Goal: Task Accomplishment & Management: Manage account settings

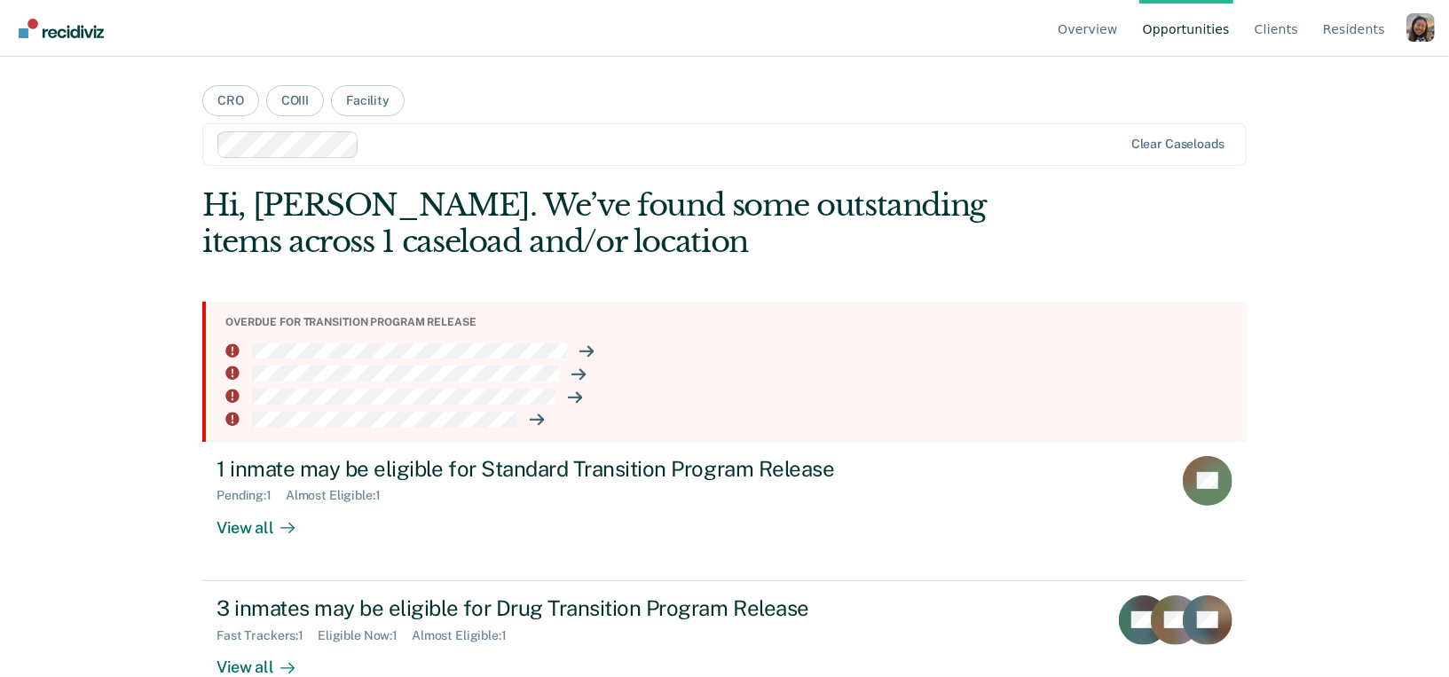
click at [1417, 34] on div "Profile dropdown button" at bounding box center [1420, 27] width 28 height 28
click at [1314, 78] on link "Profile" at bounding box center [1349, 82] width 114 height 15
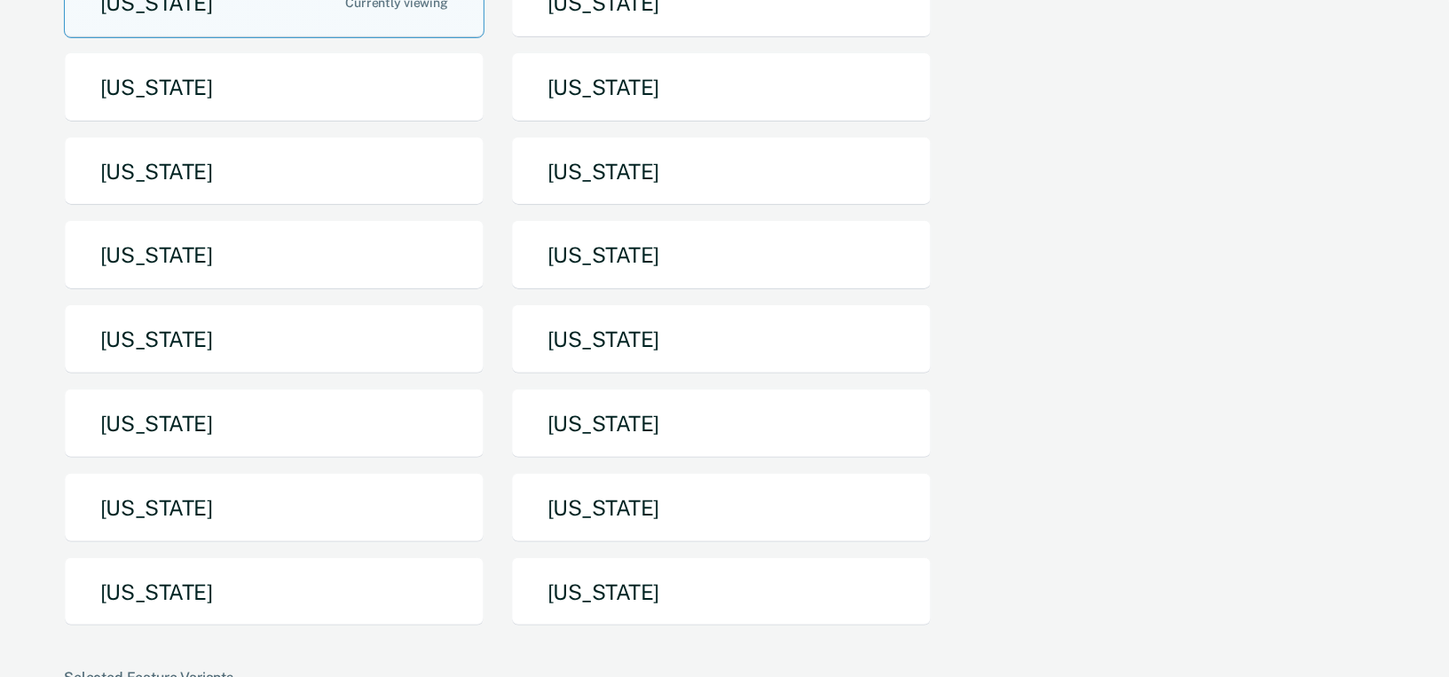
scroll to position [195, 0]
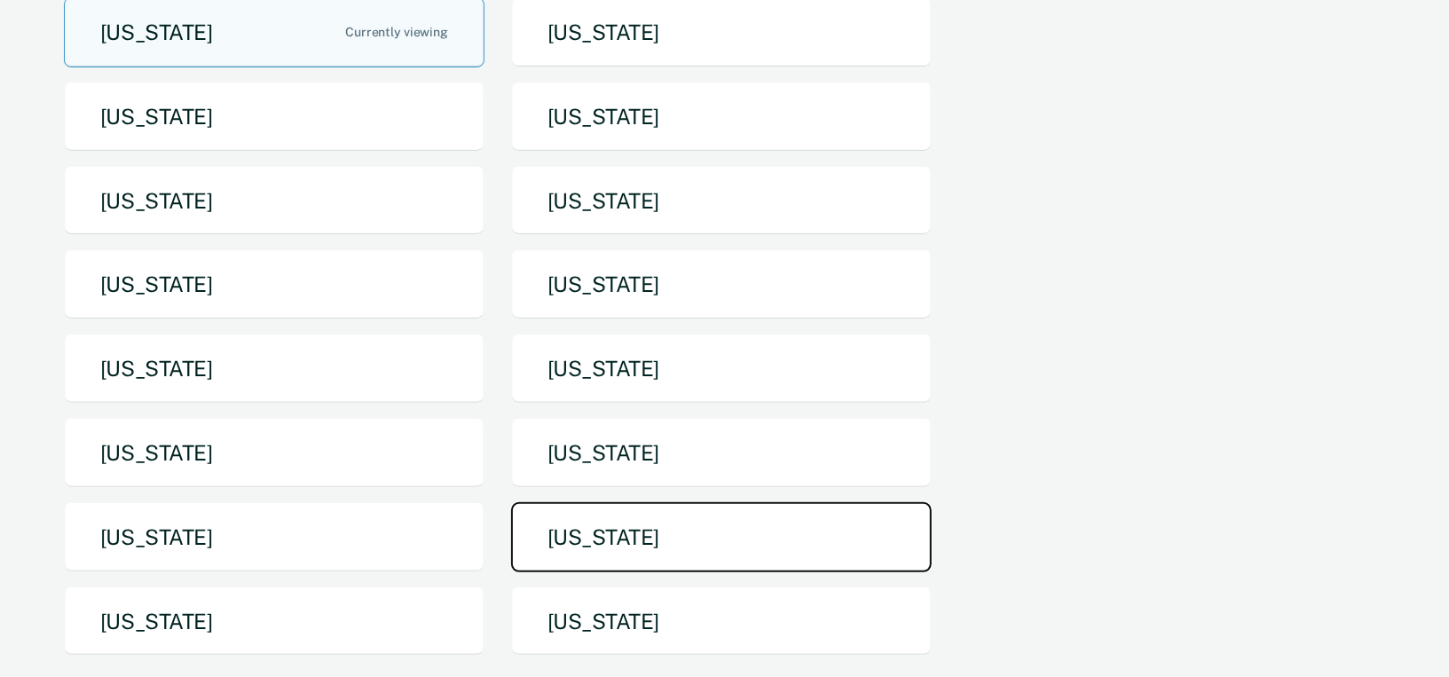
click at [575, 516] on button "[US_STATE]" at bounding box center [721, 537] width 421 height 70
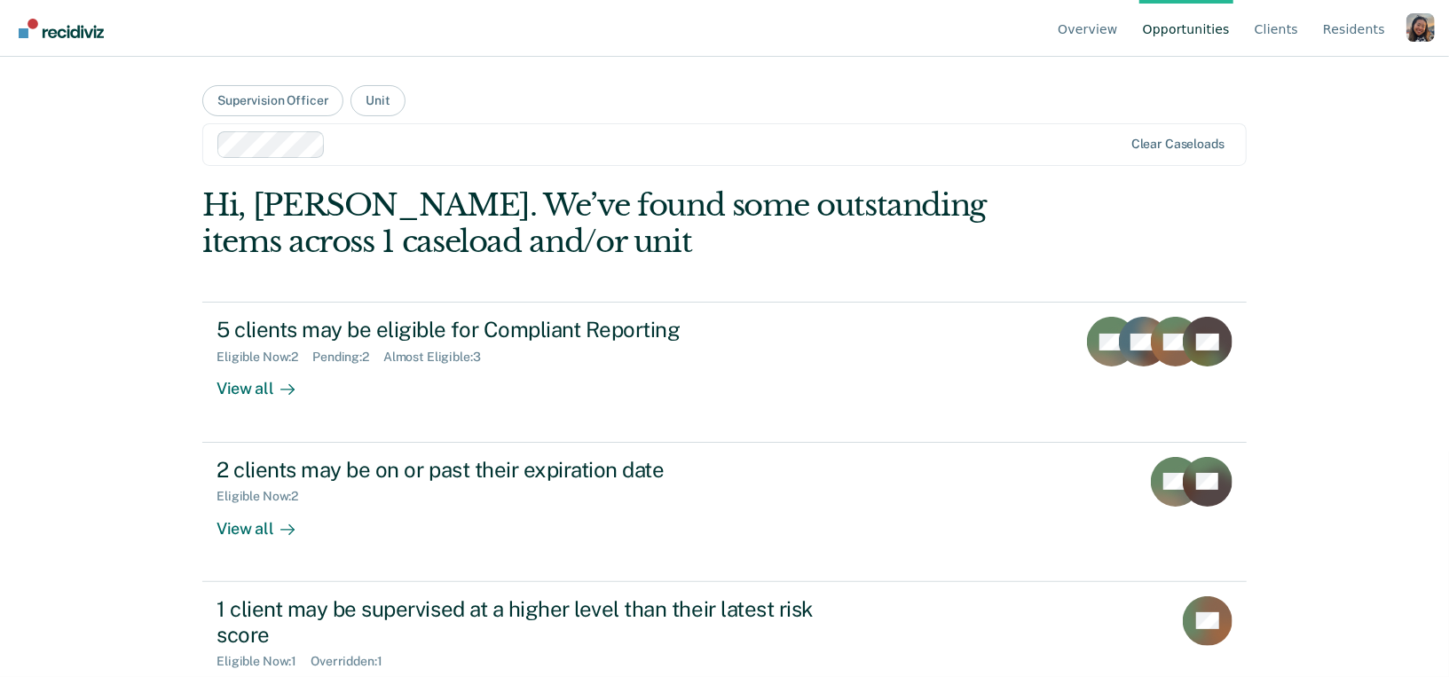
click at [1009, 90] on main "Supervision Officer Unit Clear caseloads Hi, [PERSON_NAME]. We’ve found some ou…" at bounding box center [724, 346] width 1087 height 578
click at [1081, 32] on link "Overview" at bounding box center [1087, 28] width 67 height 57
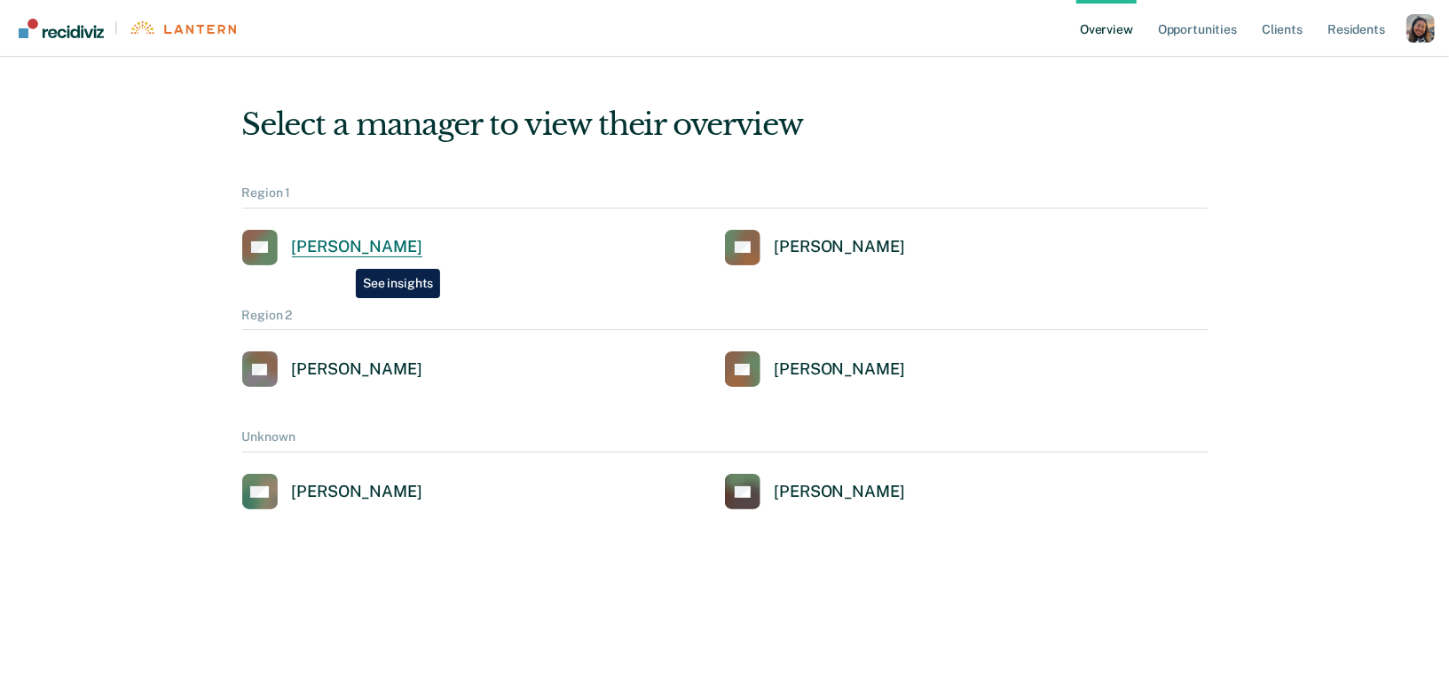
click at [342, 256] on div "[PERSON_NAME]" at bounding box center [357, 247] width 130 height 20
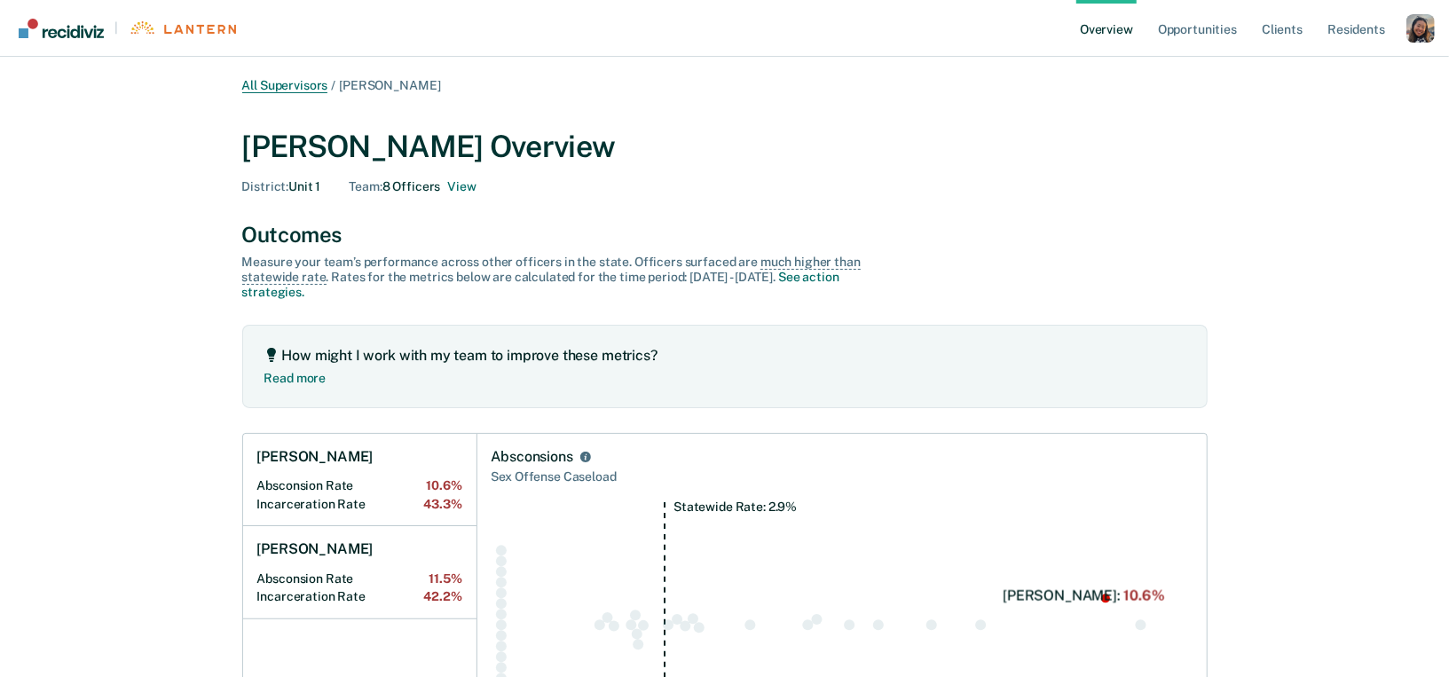
click at [259, 81] on link "All Supervisors" at bounding box center [285, 85] width 86 height 15
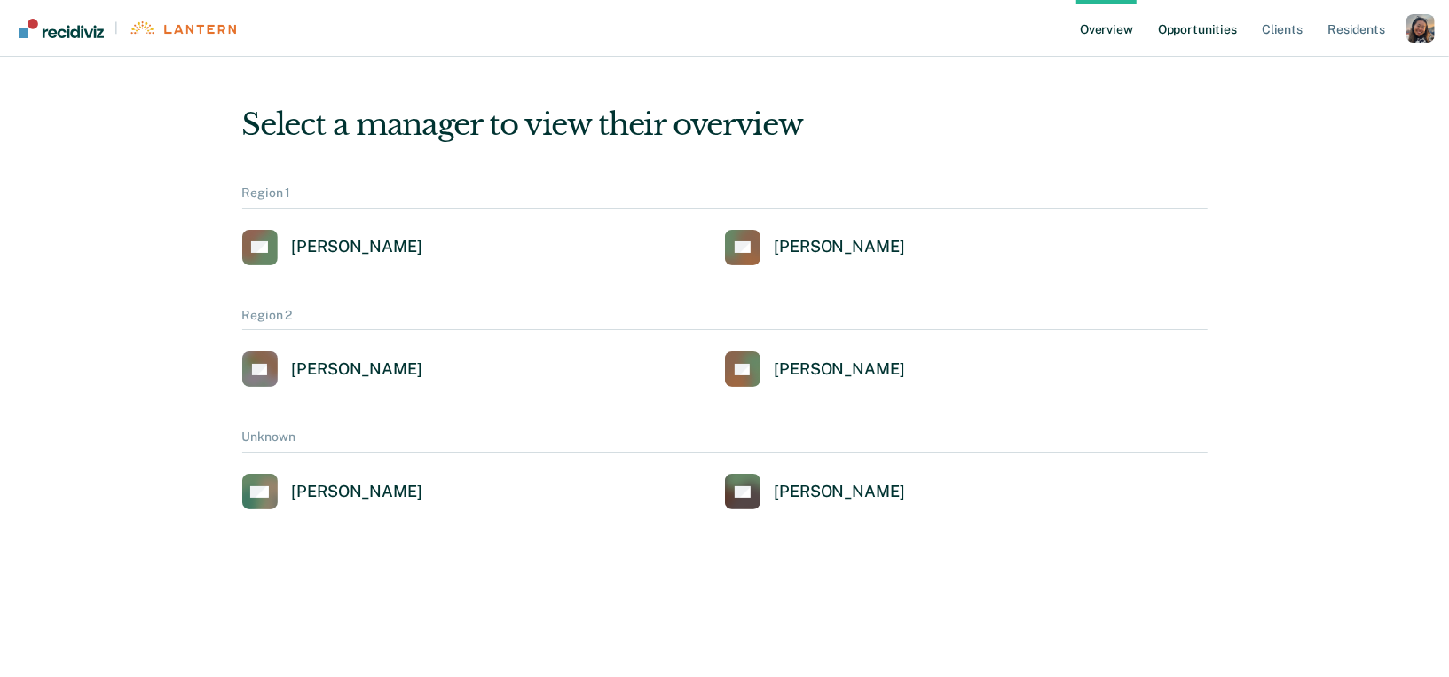
click at [1210, 43] on link "Opportunities" at bounding box center [1197, 28] width 86 height 57
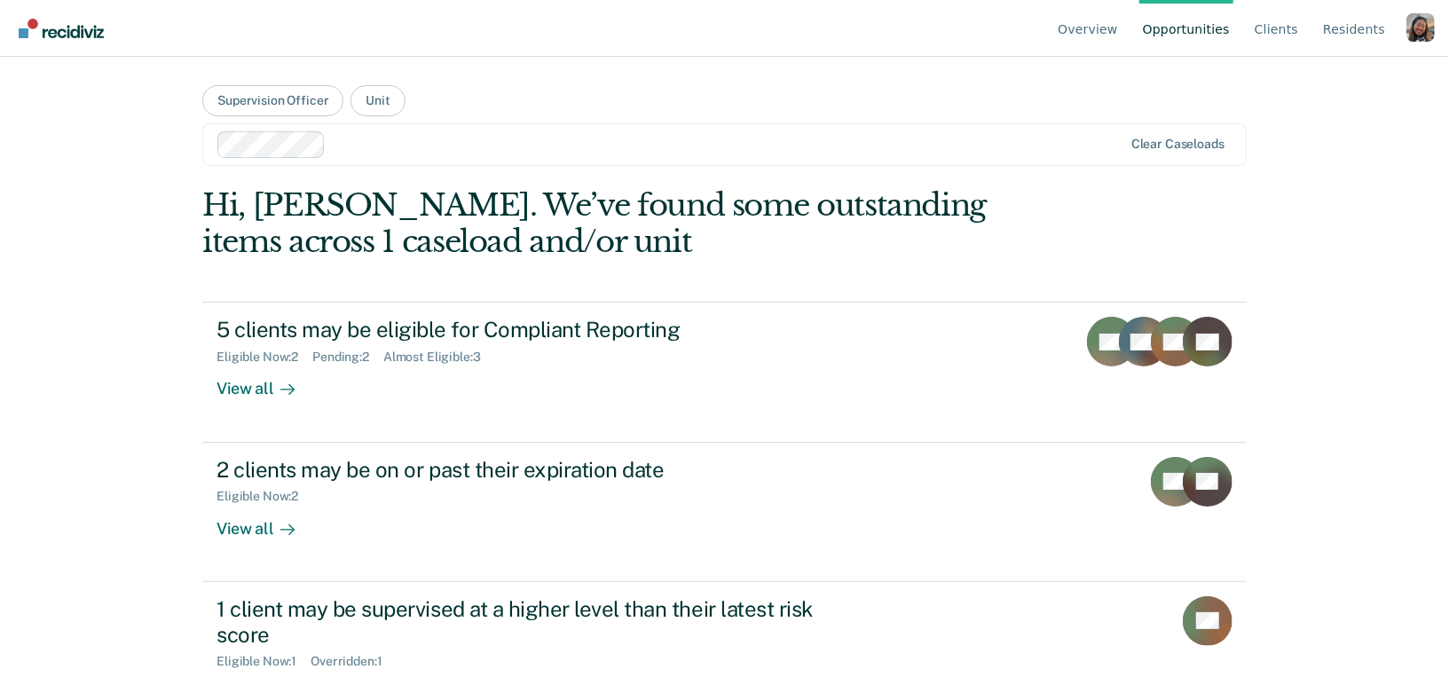
click at [346, 152] on div at bounding box center [728, 144] width 790 height 20
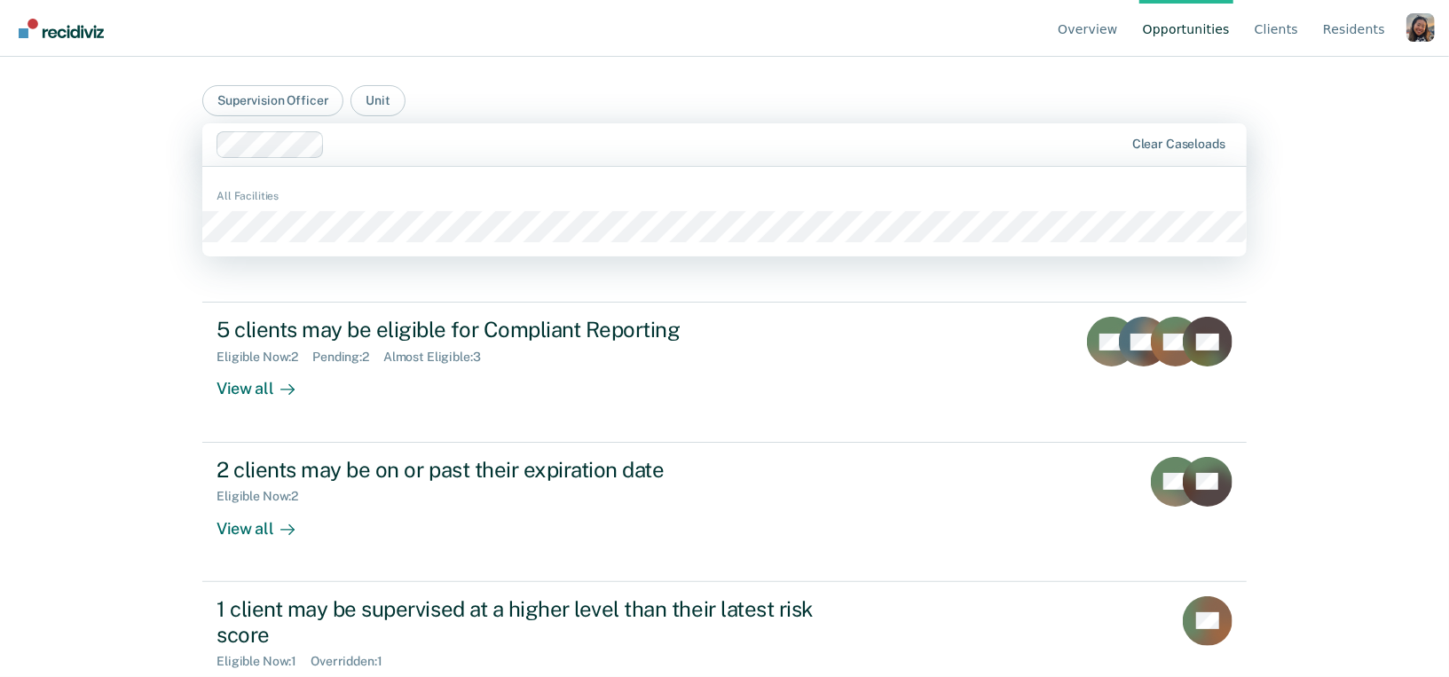
click at [190, 263] on main "Supervision Officer Unit [GEOGRAPHIC_DATA]/UNIT A, 1 of 1. 1 result available. …" at bounding box center [724, 346] width 1087 height 578
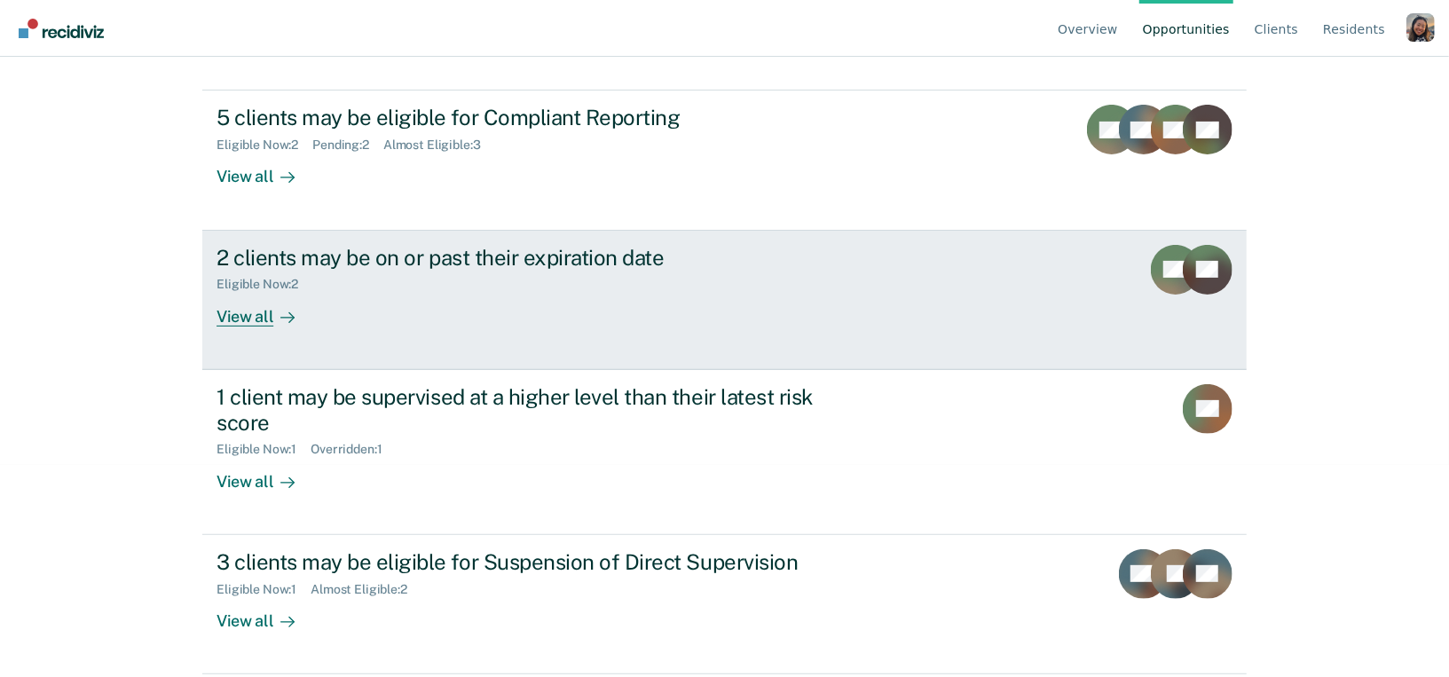
scroll to position [213, 0]
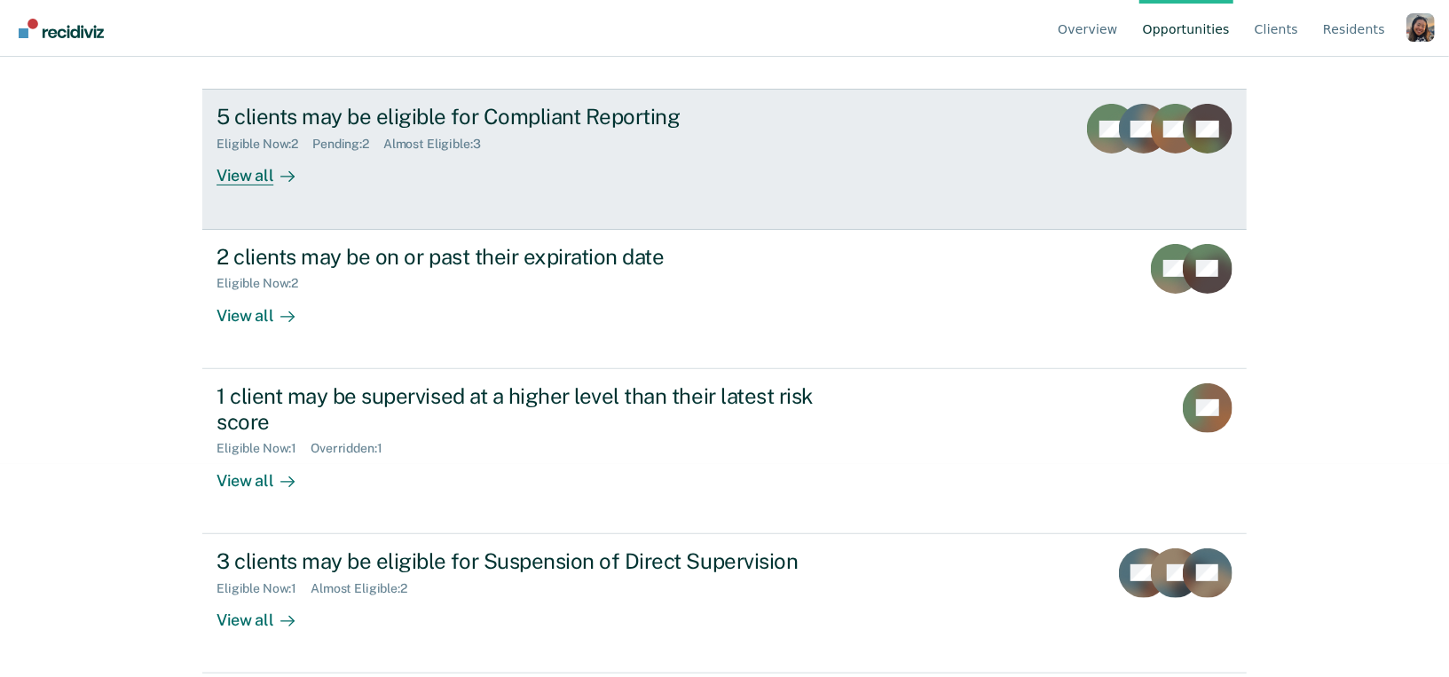
click at [263, 181] on div "View all" at bounding box center [266, 169] width 99 height 35
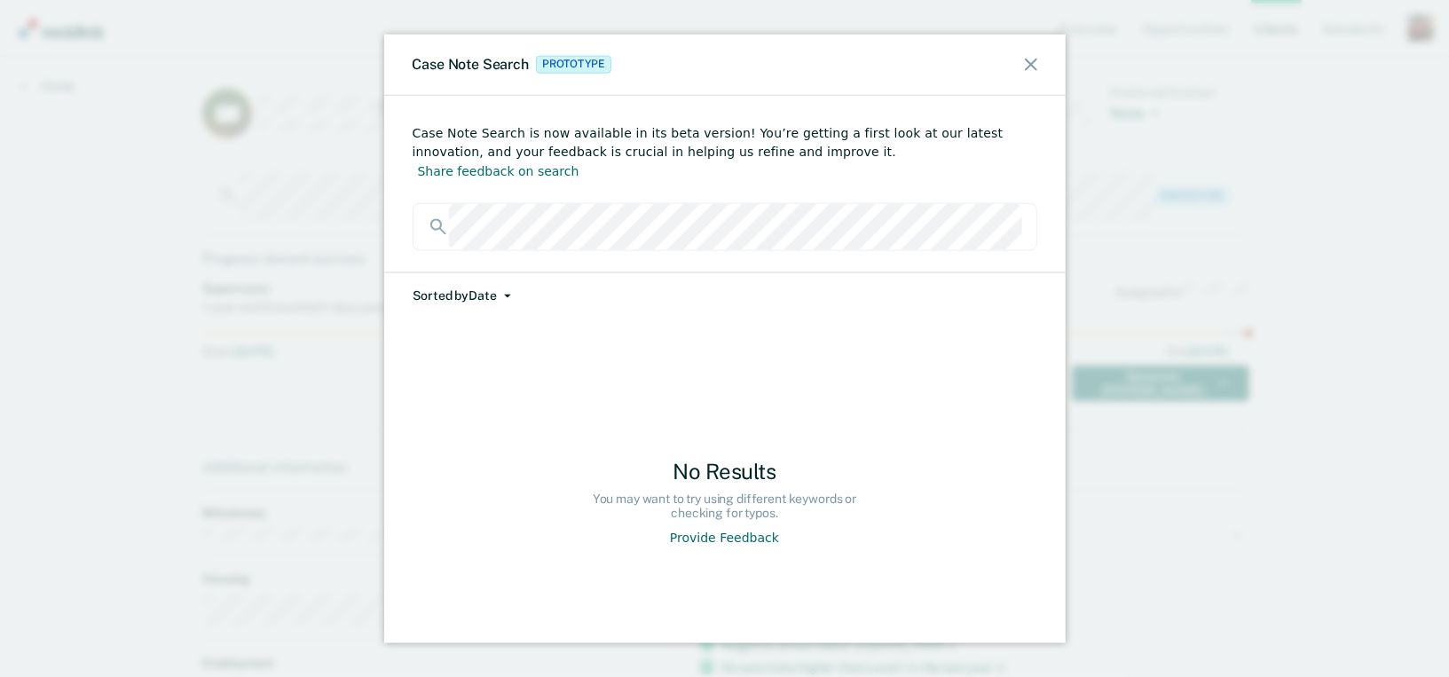
click at [1027, 67] on icon at bounding box center [1031, 64] width 12 height 12
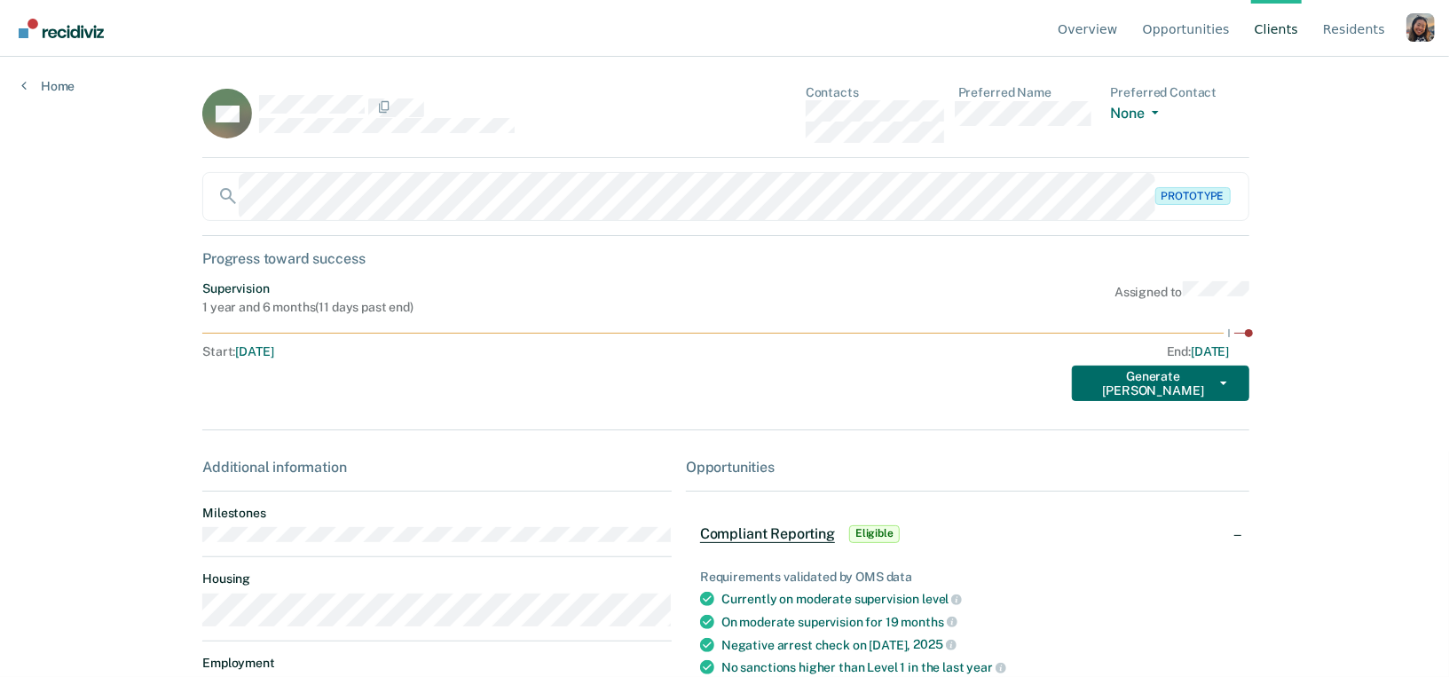
click at [158, 204] on div "Overview Opportunities Client s Resident s Profile How it works Go to Pathways …" at bounding box center [724, 338] width 1449 height 677
click at [58, 87] on link "Home" at bounding box center [47, 86] width 53 height 16
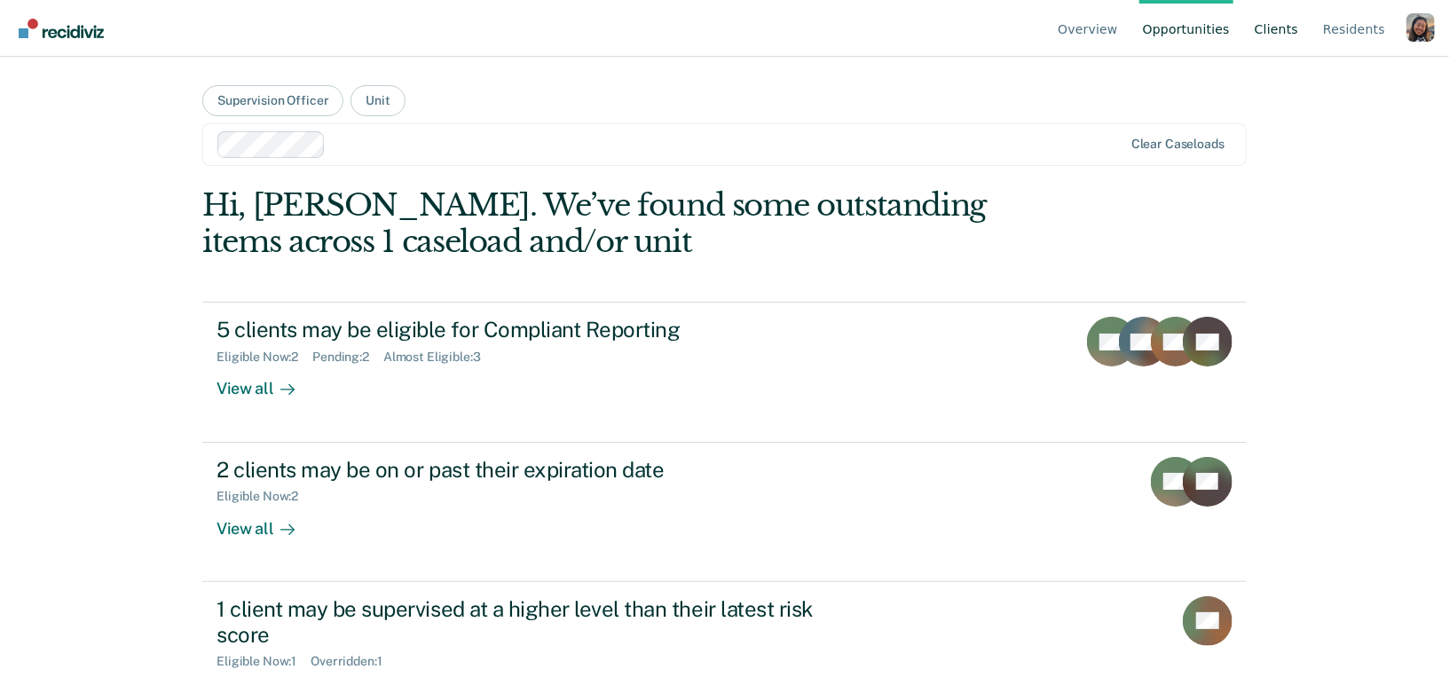
click at [1279, 31] on link "Client s" at bounding box center [1276, 28] width 51 height 57
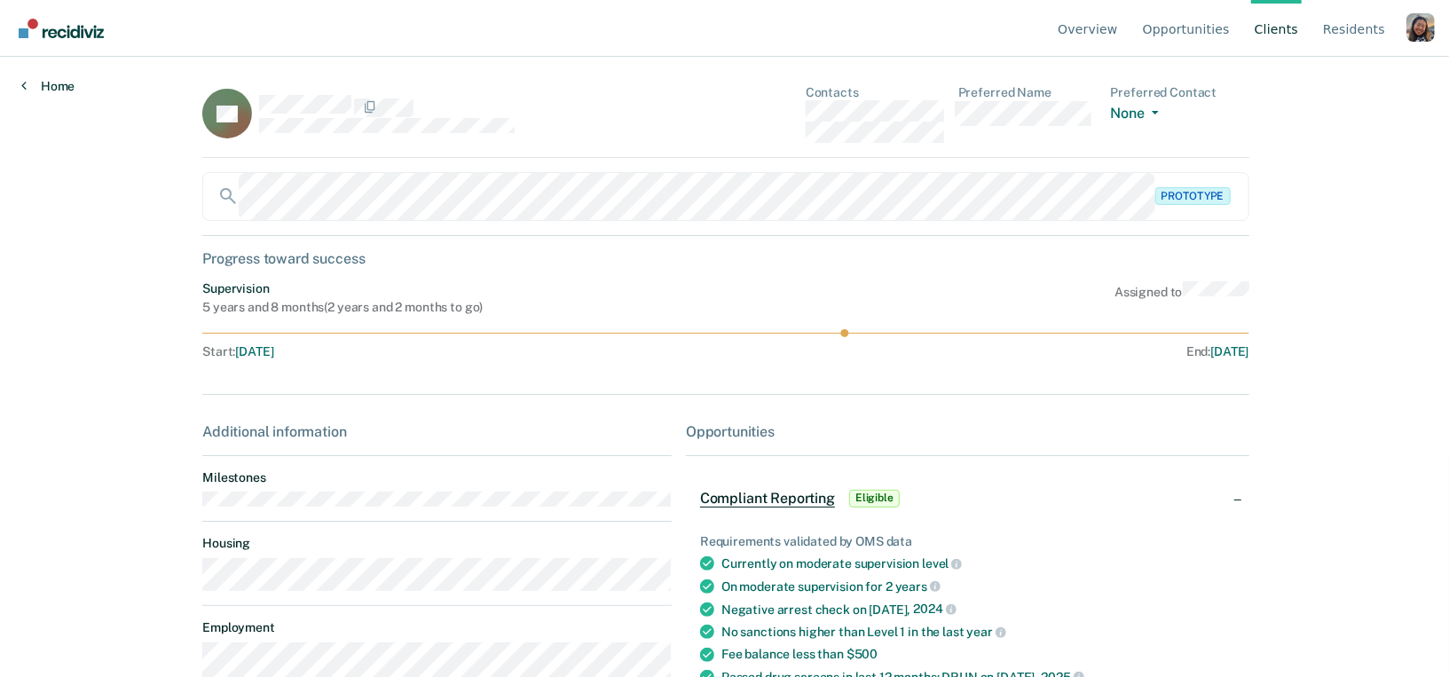
click at [51, 88] on link "Home" at bounding box center [47, 86] width 53 height 16
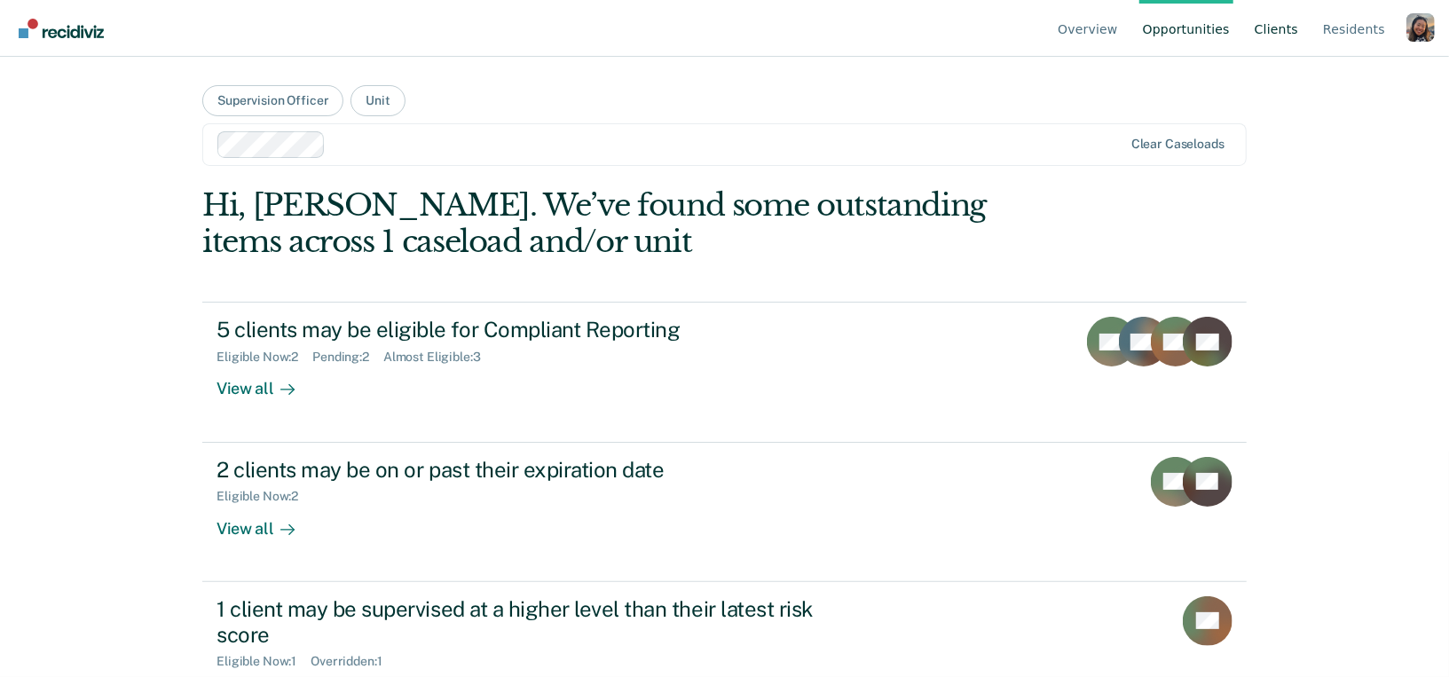
click at [1267, 34] on link "Client s" at bounding box center [1276, 28] width 51 height 57
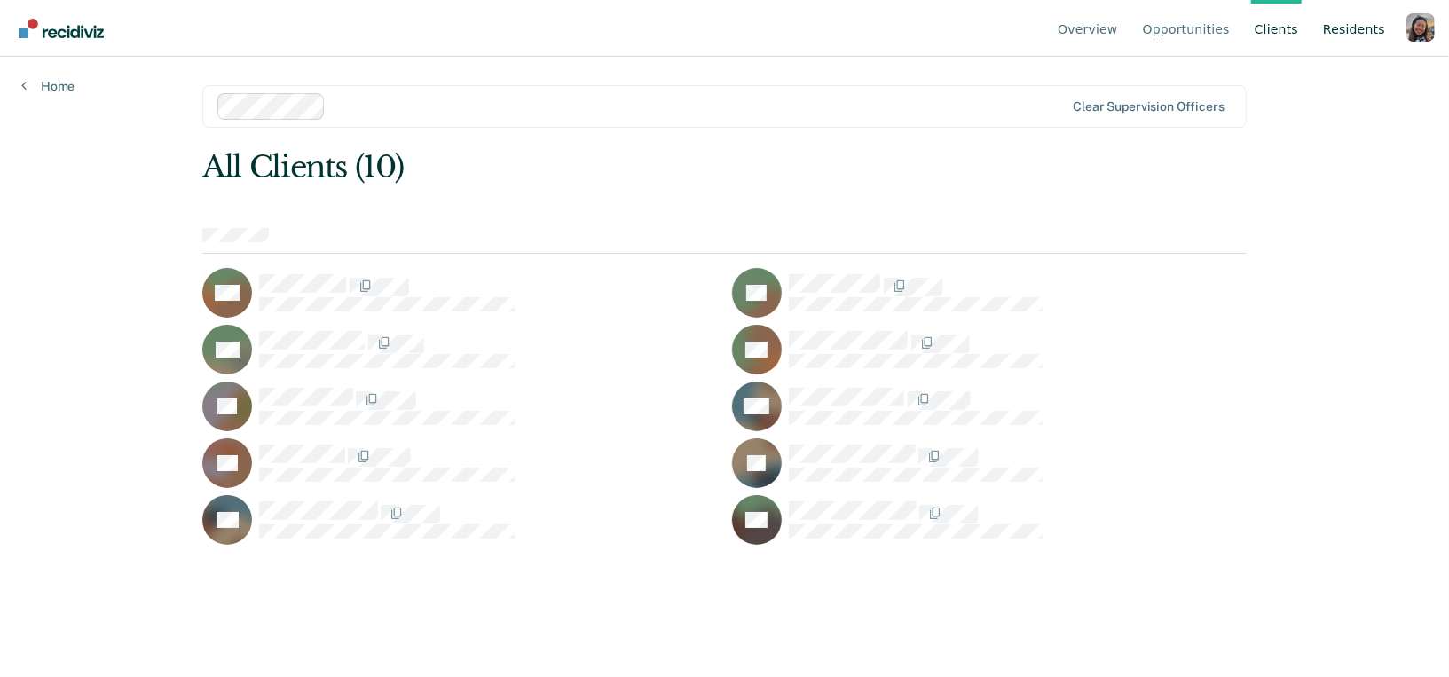
click at [1358, 34] on link "Resident s" at bounding box center [1353, 28] width 69 height 57
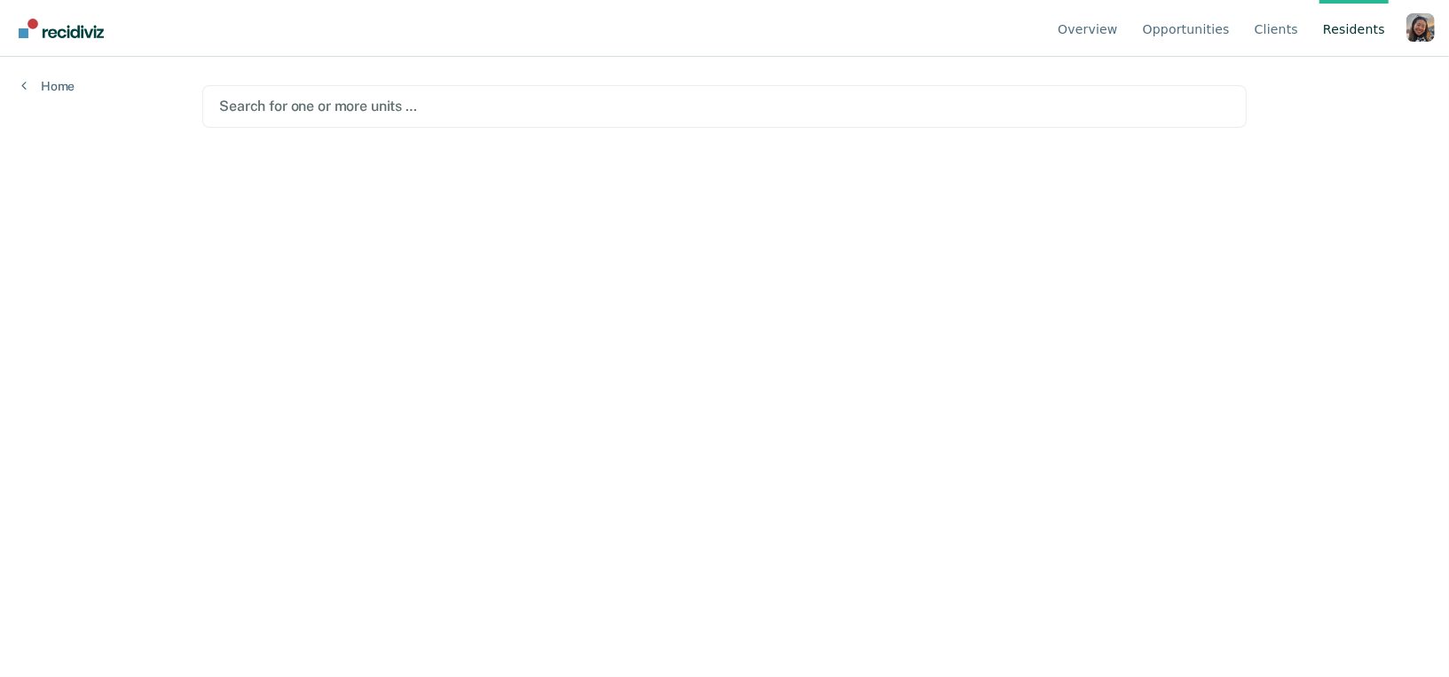
click at [660, 122] on div "Search for one or more units …" at bounding box center [724, 106] width 1044 height 43
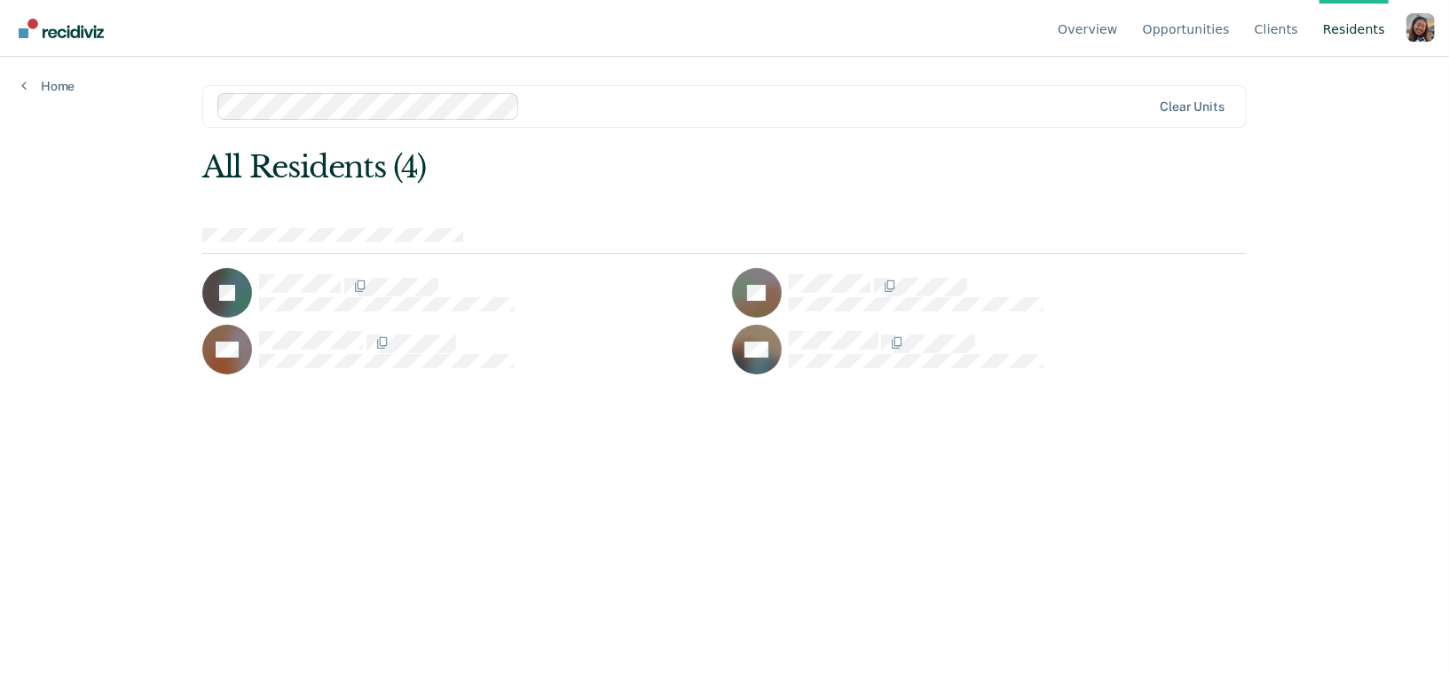
click at [487, 490] on main "option [GEOGRAPHIC_DATA]/UNIT A, selected. Clear units All Residents (4) [PERSO…" at bounding box center [724, 346] width 1087 height 578
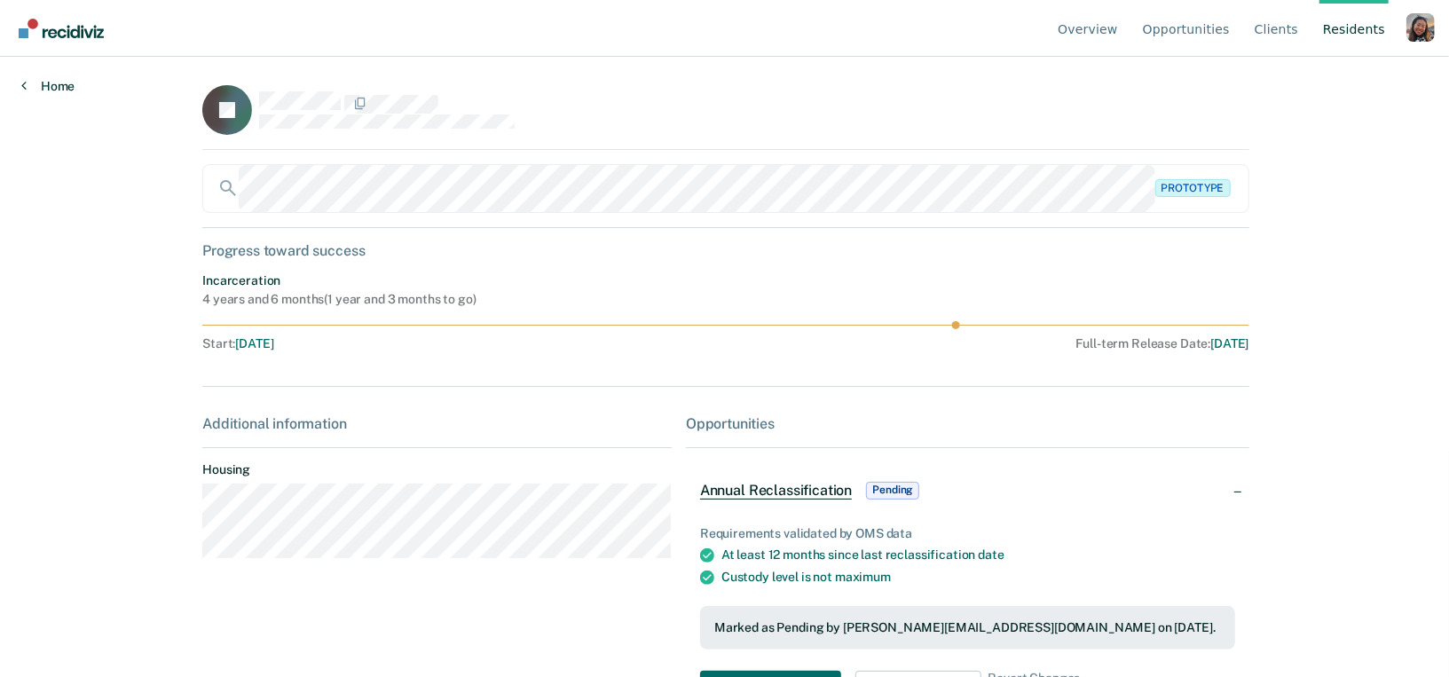
click at [55, 83] on link "Home" at bounding box center [47, 86] width 53 height 16
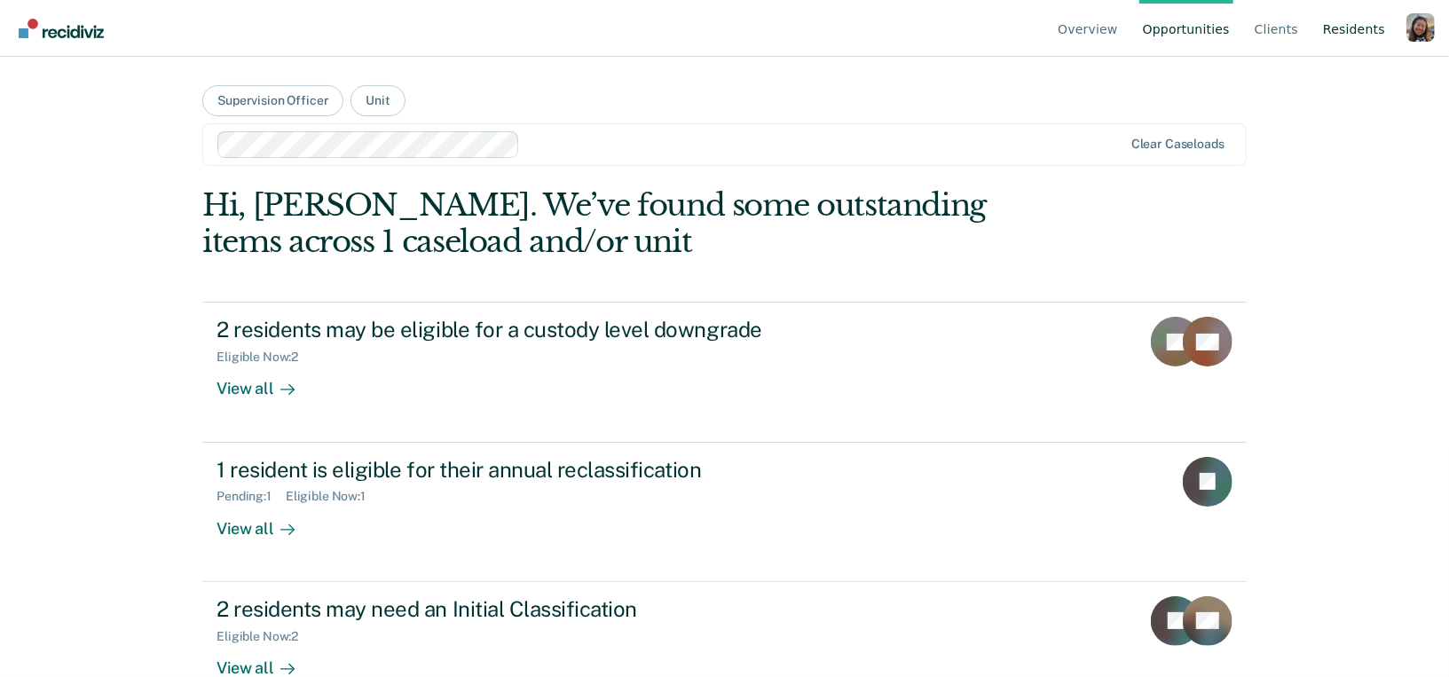
click at [1351, 41] on link "Resident s" at bounding box center [1353, 28] width 69 height 57
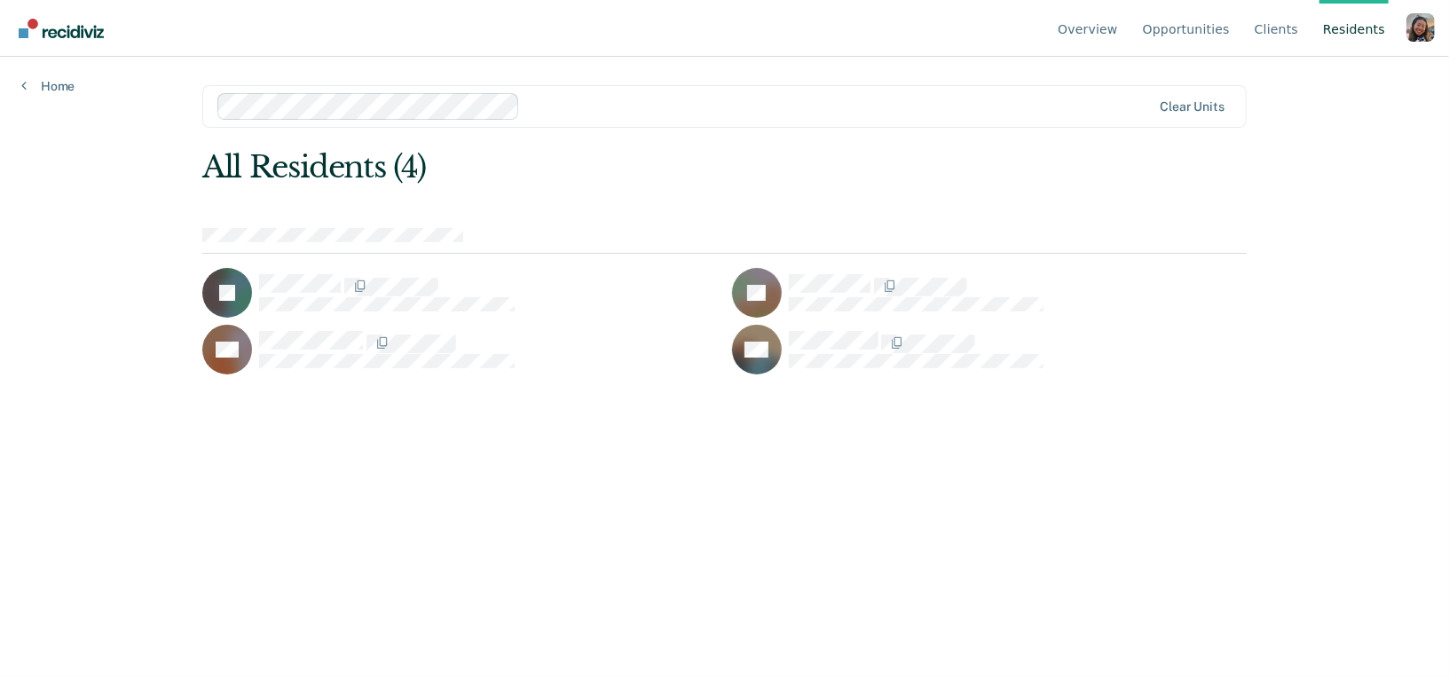
click at [1422, 27] on div "Profile dropdown button" at bounding box center [1420, 27] width 28 height 28
click at [1316, 85] on link "Profile" at bounding box center [1349, 82] width 114 height 15
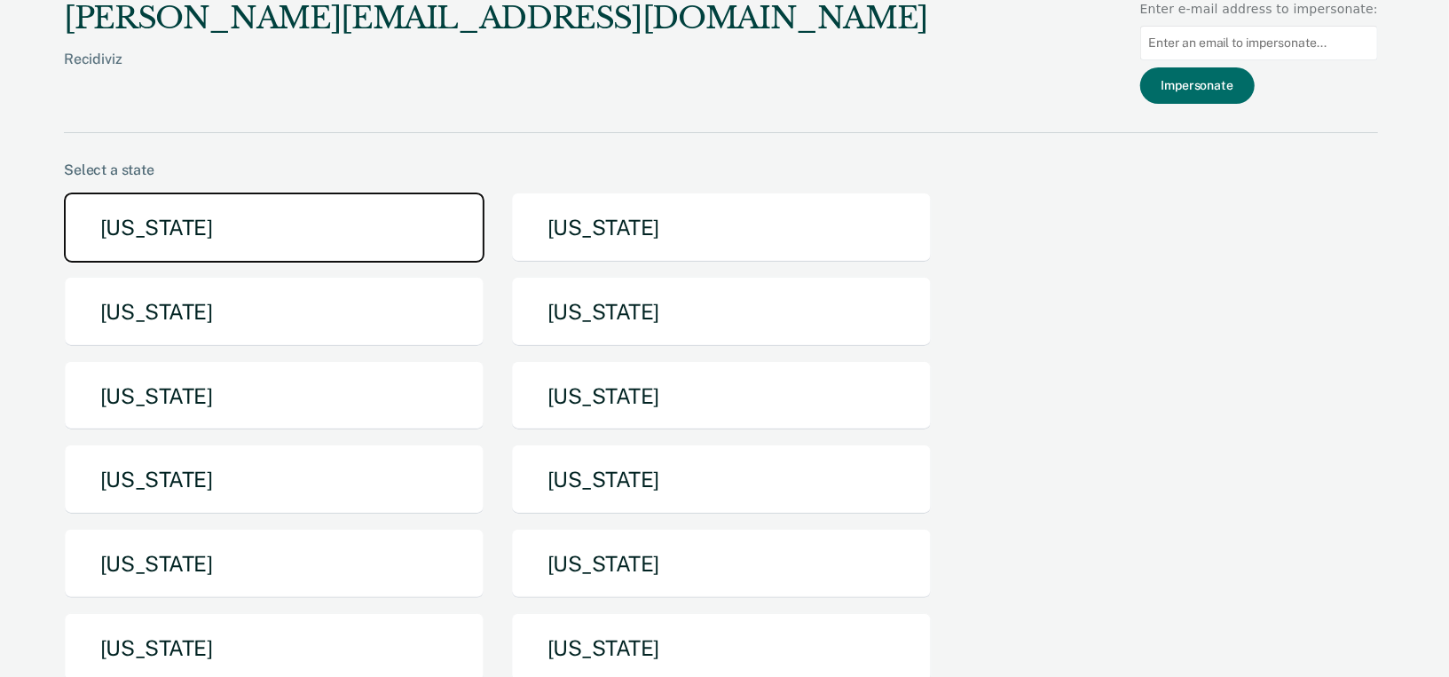
click at [344, 228] on button "[US_STATE]" at bounding box center [274, 228] width 421 height 70
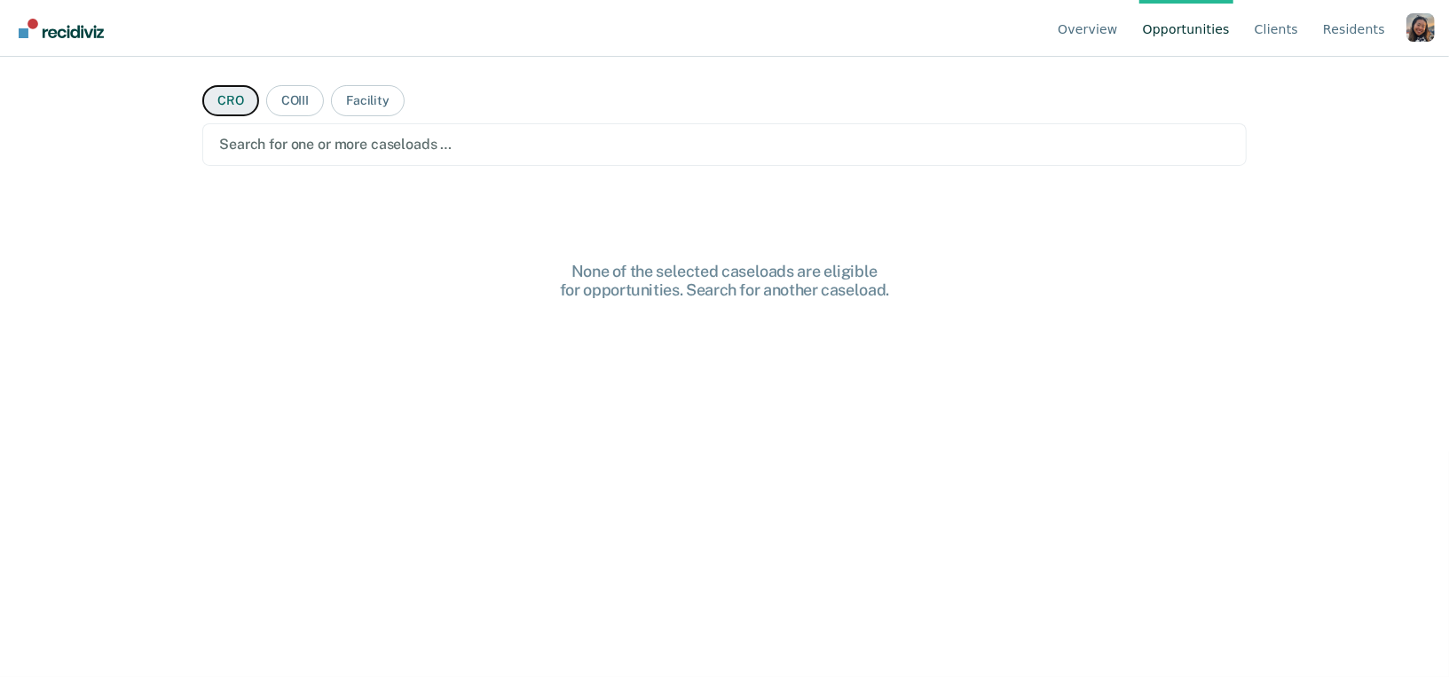
click at [228, 91] on button "CRO" at bounding box center [230, 100] width 57 height 31
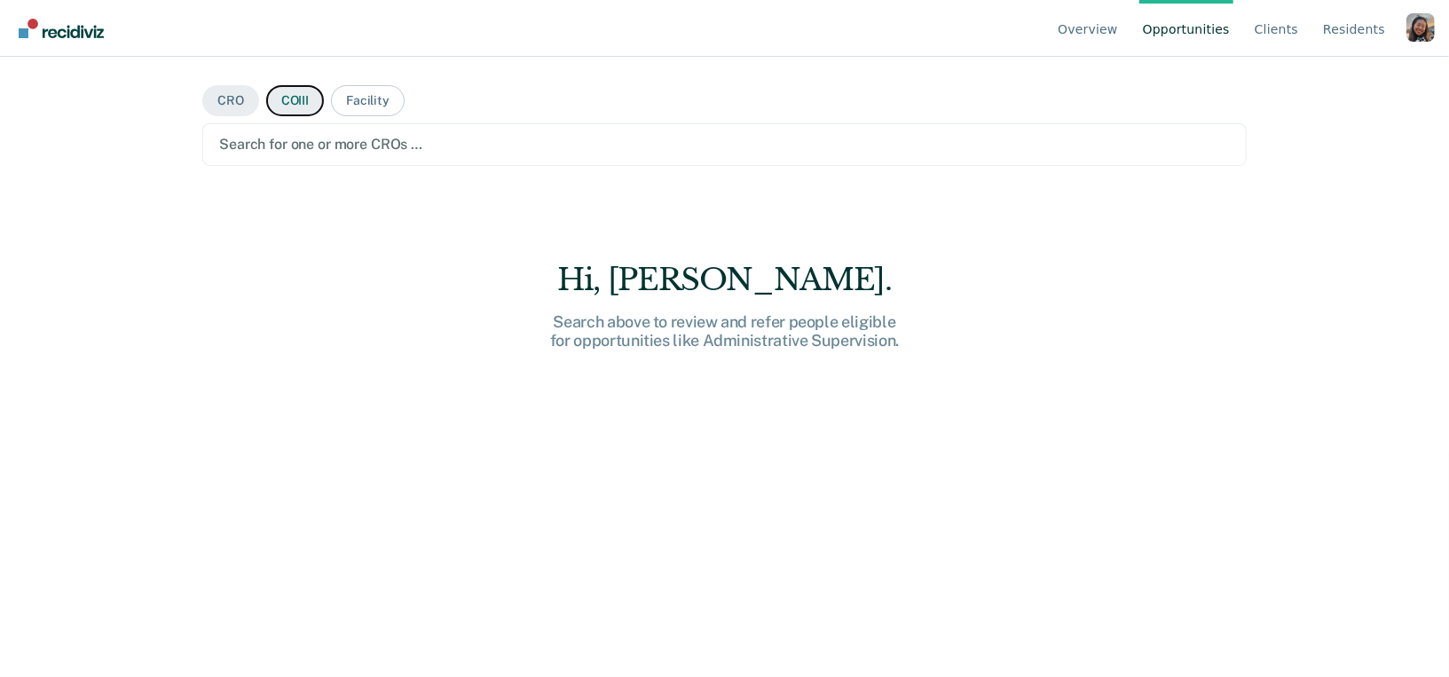
click at [292, 105] on button "COIII" at bounding box center [295, 100] width 58 height 31
click at [364, 134] on div at bounding box center [724, 144] width 1011 height 20
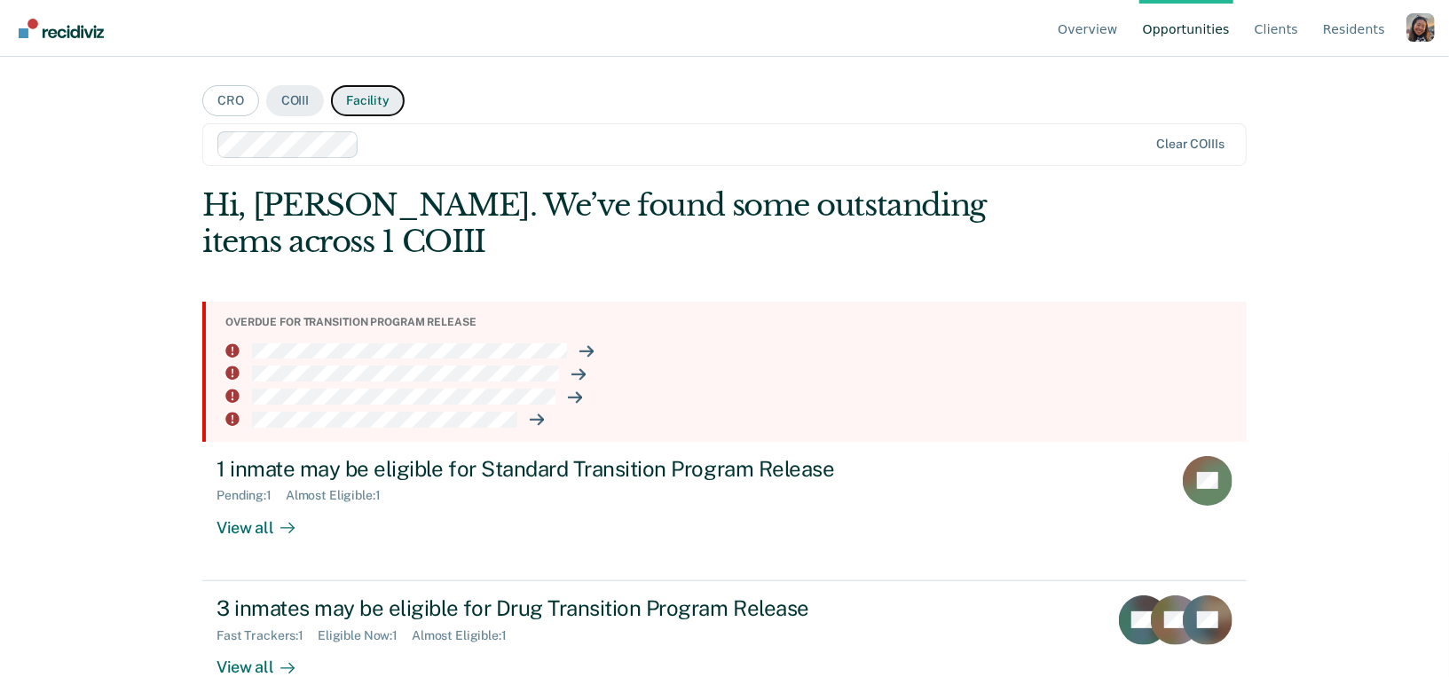
click at [374, 98] on button "Facility" at bounding box center [368, 100] width 74 height 31
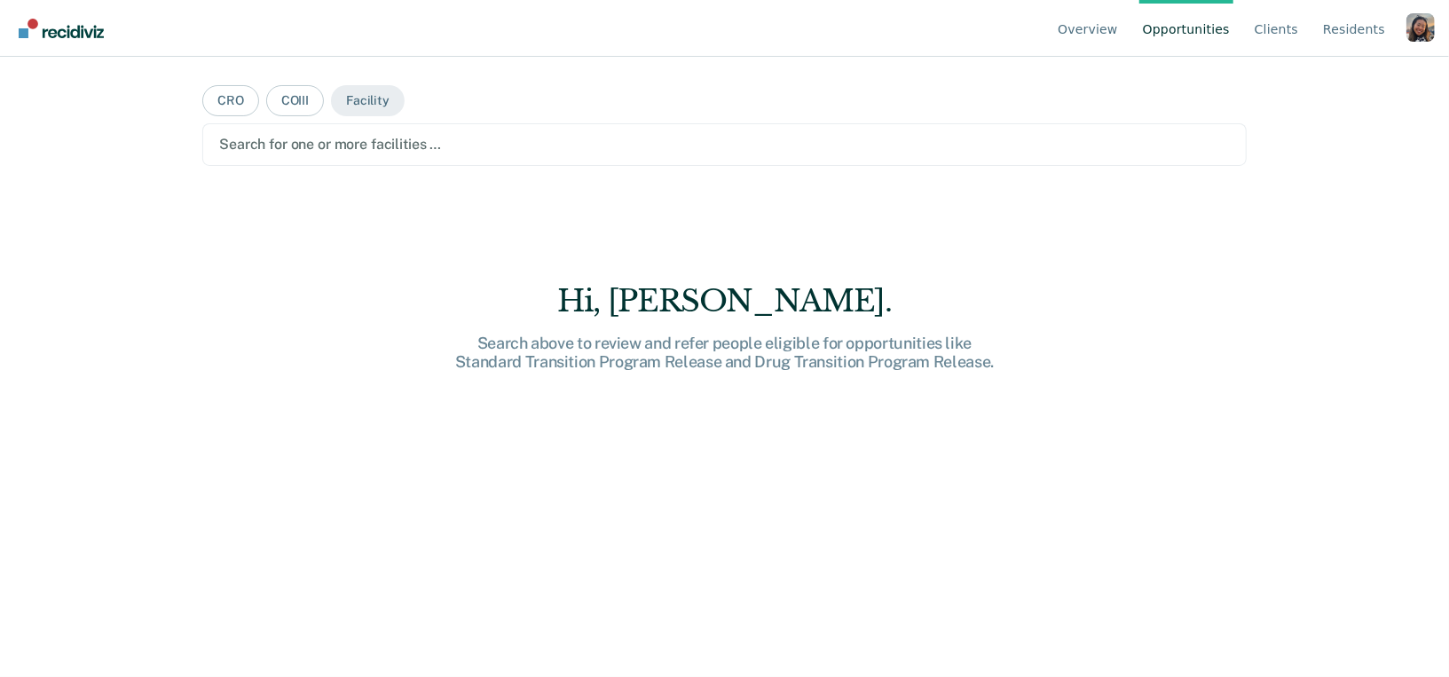
click at [364, 140] on div at bounding box center [724, 144] width 1011 height 20
click at [288, 104] on button "COIII" at bounding box center [295, 100] width 58 height 31
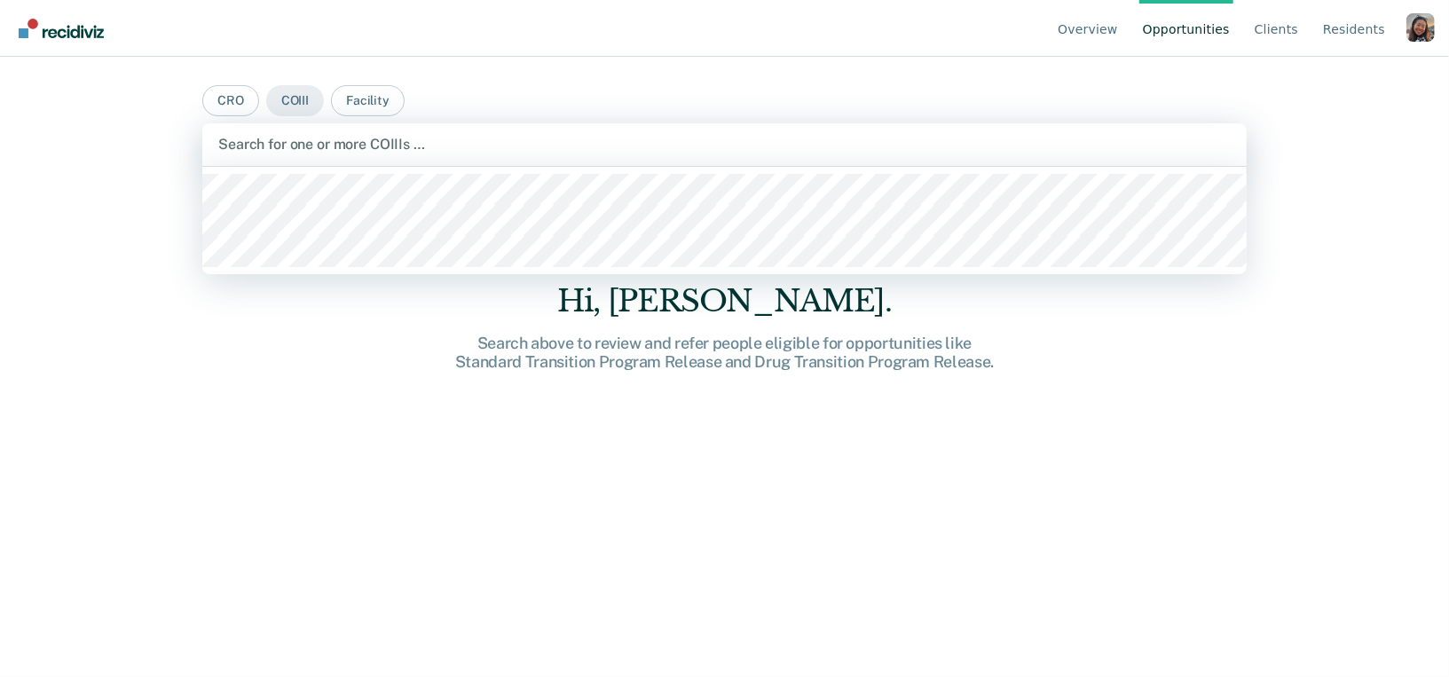
click at [265, 134] on div at bounding box center [724, 144] width 1012 height 20
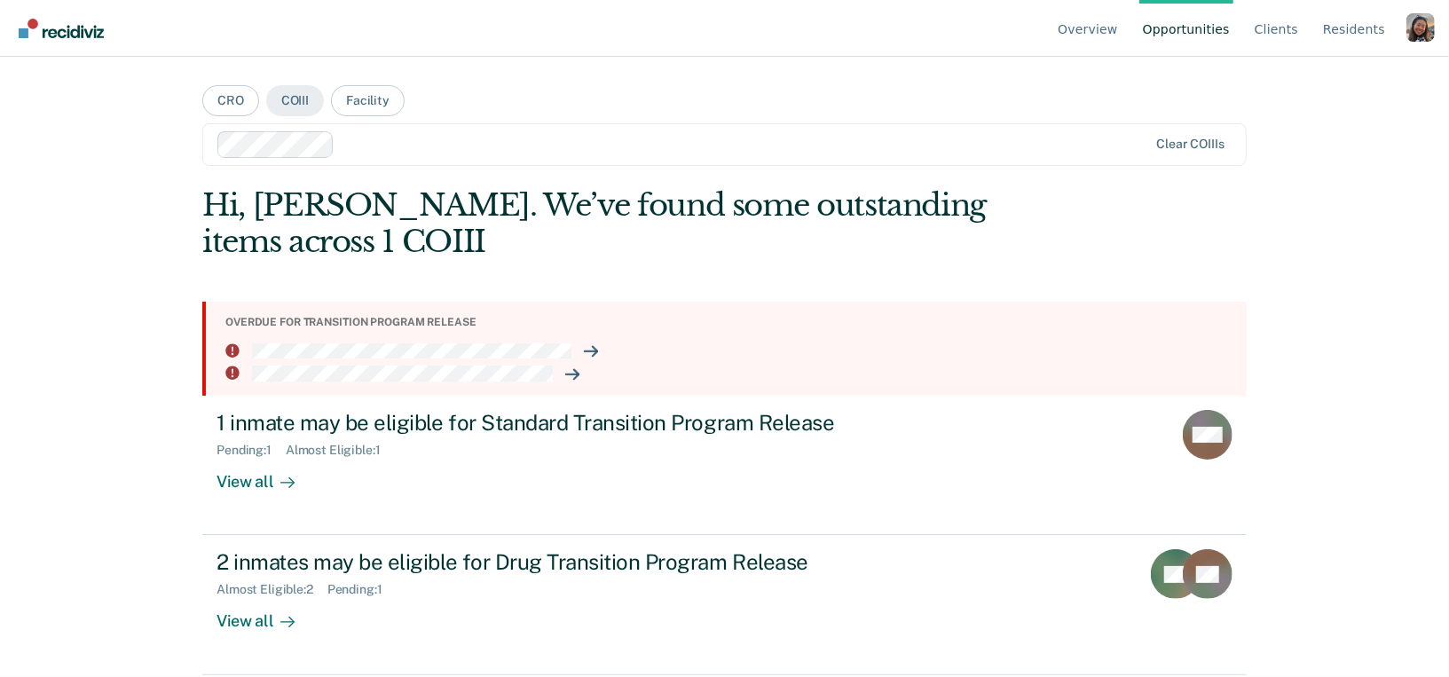
click at [1408, 32] on div "Profile dropdown button" at bounding box center [1420, 27] width 28 height 28
click at [1310, 85] on link "Profile" at bounding box center [1349, 82] width 114 height 15
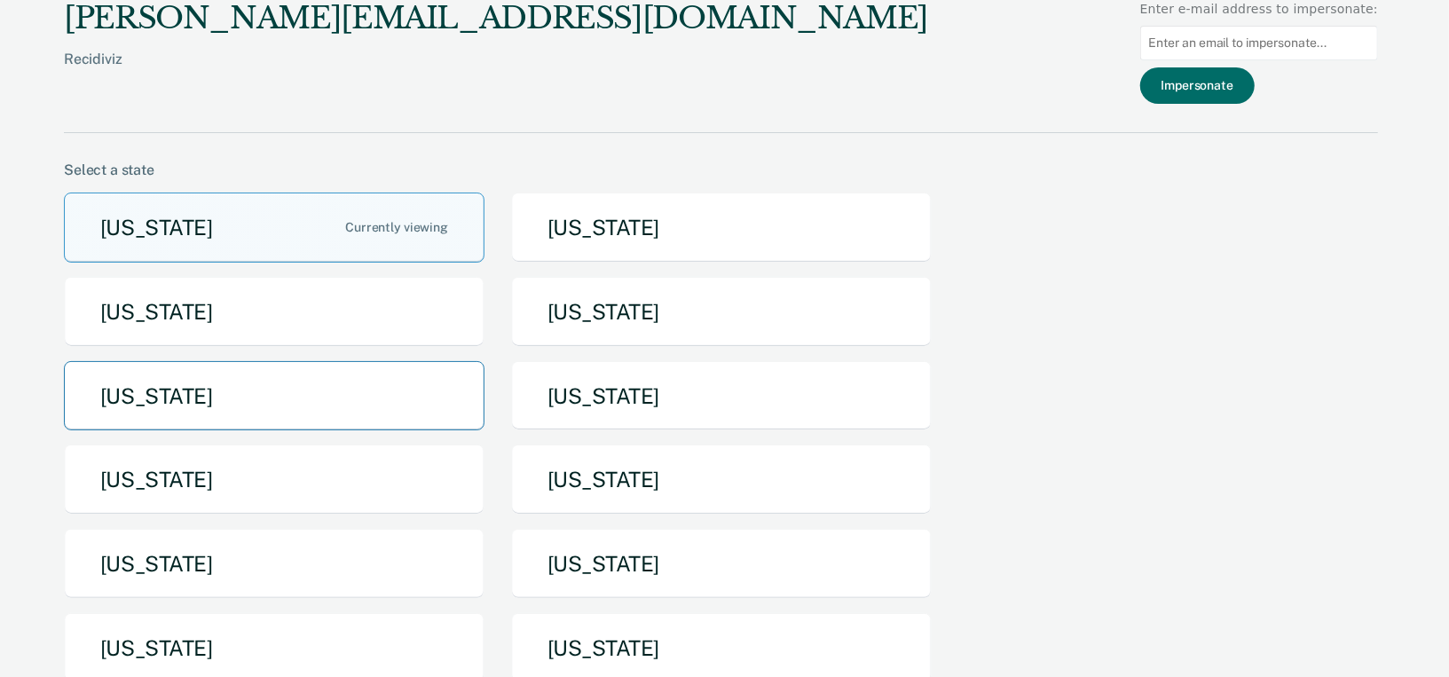
scroll to position [208, 0]
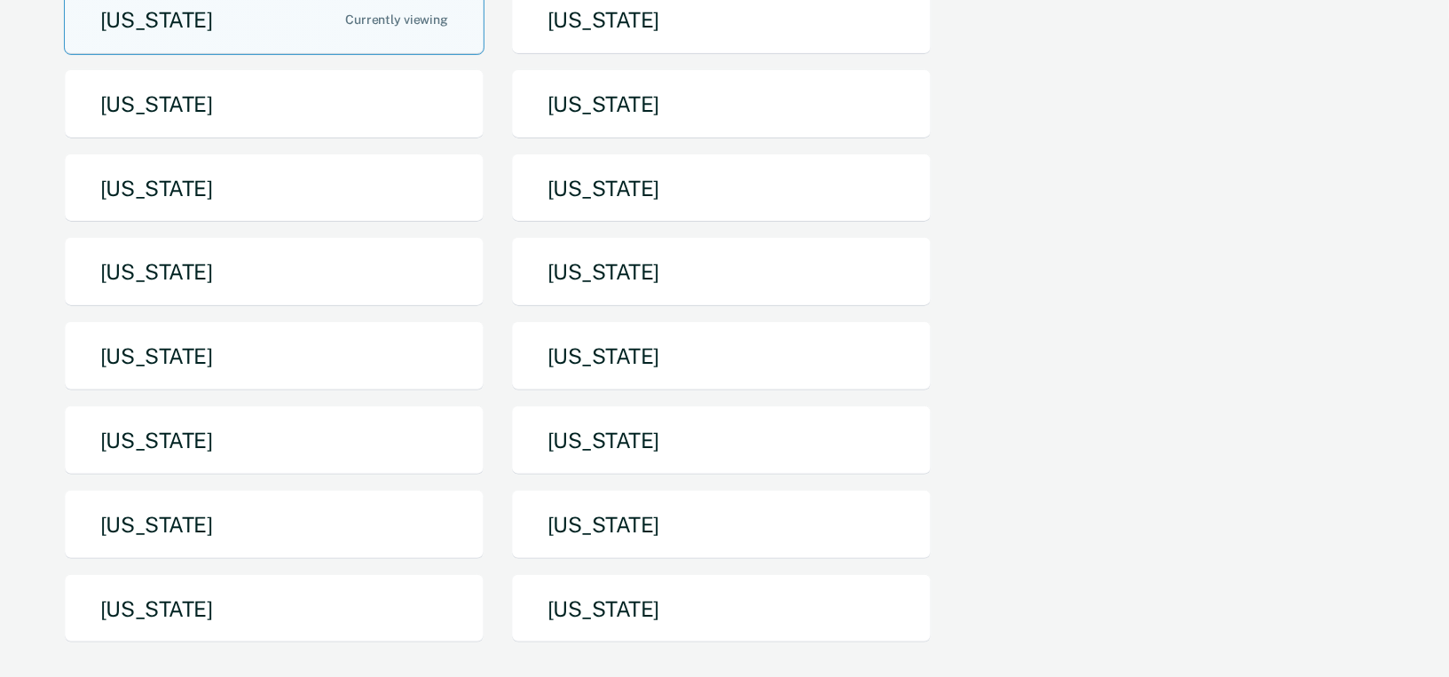
click at [1043, 350] on div "[US_STATE] [US_STATE] [US_STATE] [US_STATE] [US_STATE] [US_STATE] [US_STATE] [U…" at bounding box center [721, 321] width 1314 height 673
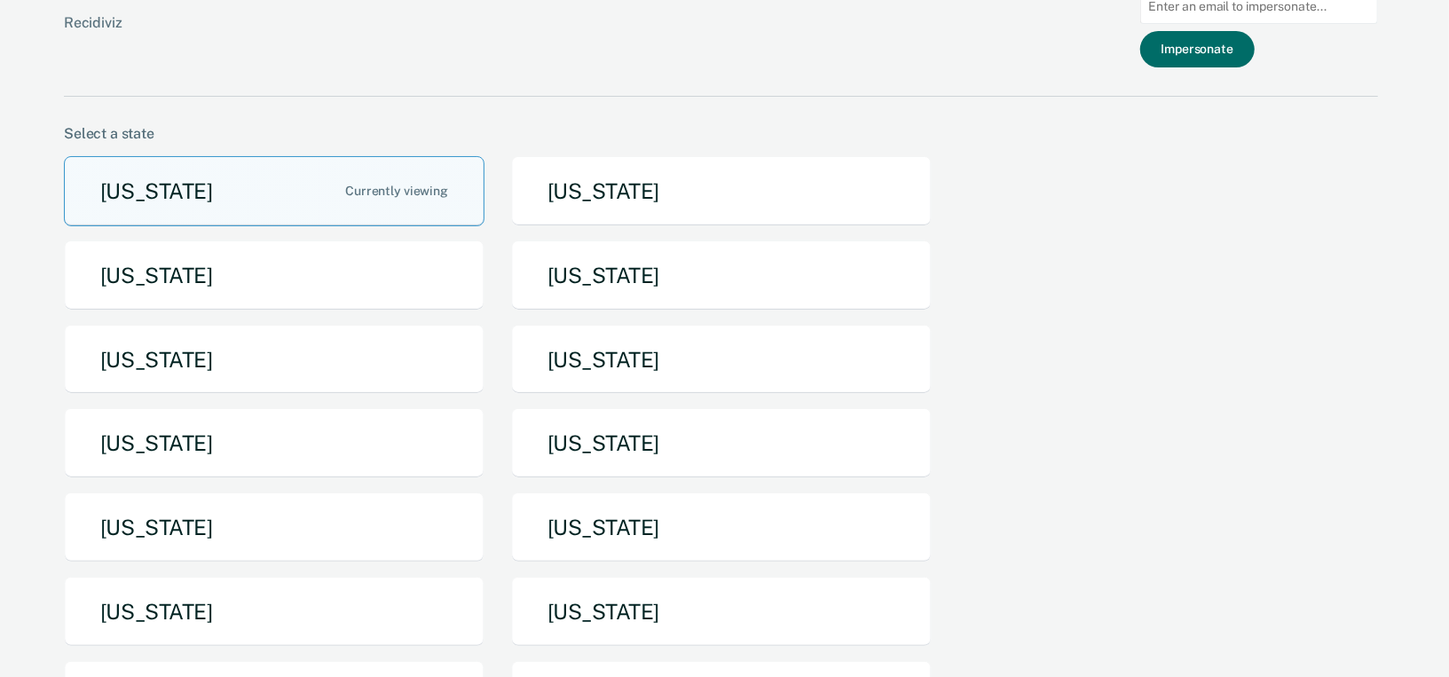
scroll to position [0, 0]
